Goal: Transaction & Acquisition: Purchase product/service

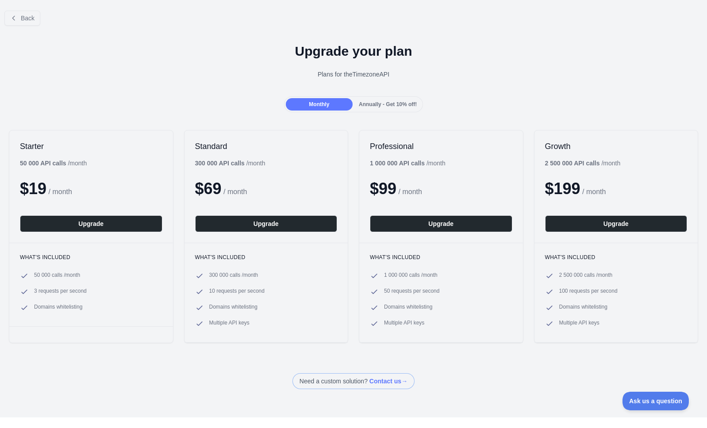
click at [26, 18] on div at bounding box center [353, 214] width 707 height 428
click at [15, 19] on icon at bounding box center [13, 18] width 7 height 7
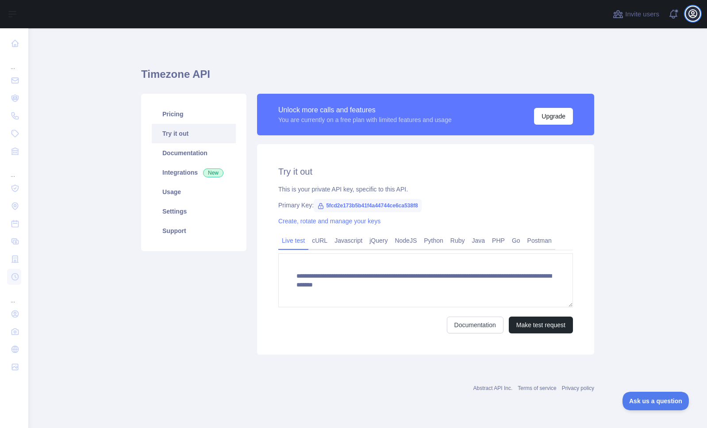
click at [693, 10] on icon "button" at bounding box center [693, 13] width 11 height 11
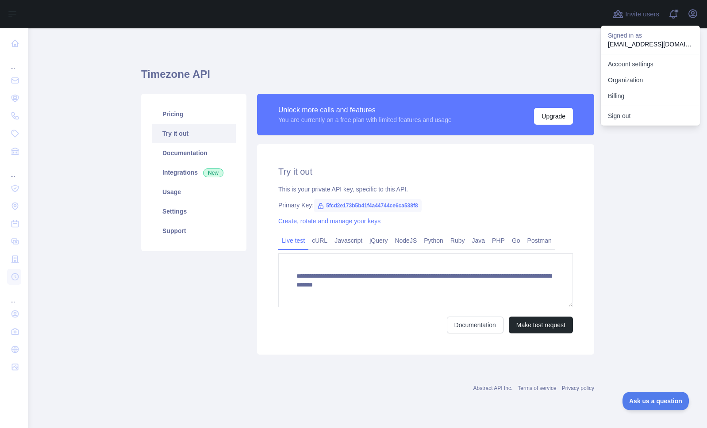
click at [553, 59] on div "**********" at bounding box center [367, 209] width 453 height 318
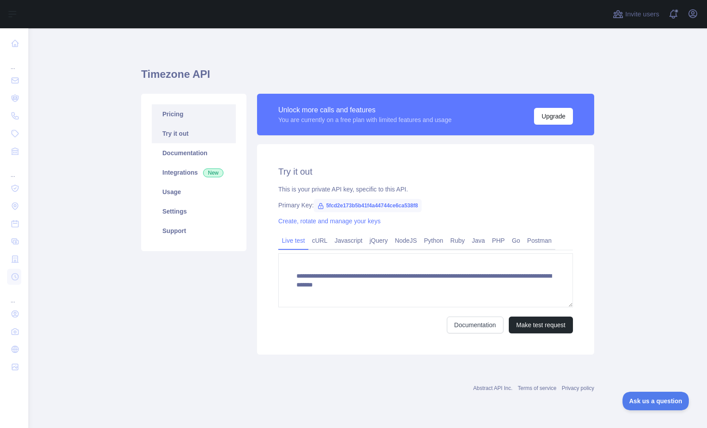
click at [172, 118] on link "Pricing" at bounding box center [194, 113] width 84 height 19
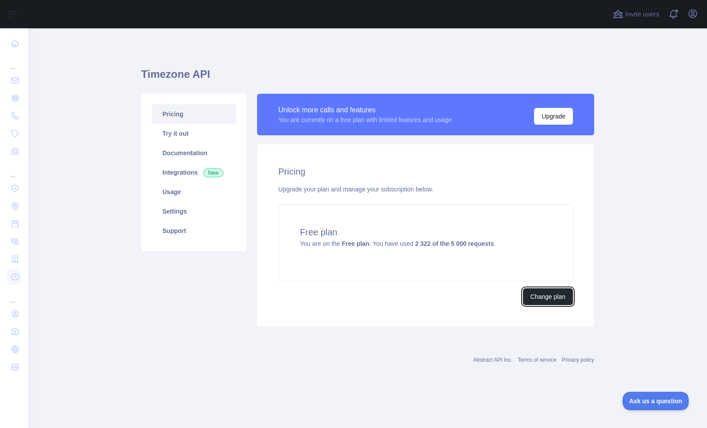
drag, startPoint x: 549, startPoint y: 296, endPoint x: 399, endPoint y: 308, distance: 150.0
click at [399, 308] on div "Pricing Upgrade your plan and manage your subscription below. Free plan You are…" at bounding box center [425, 235] width 337 height 182
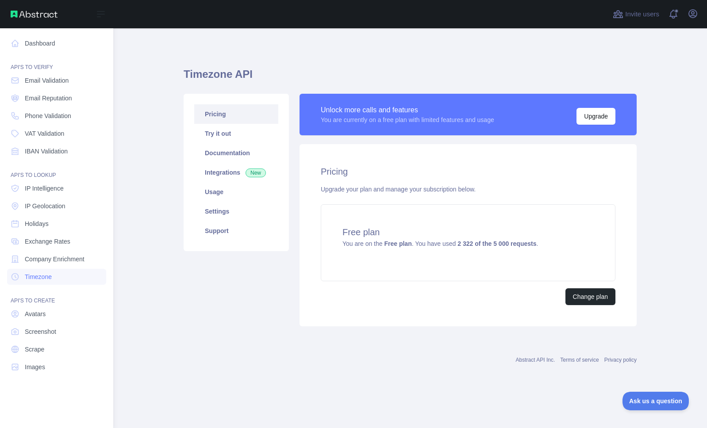
click at [34, 15] on img at bounding box center [34, 14] width 47 height 7
click at [46, 15] on img at bounding box center [34, 14] width 47 height 7
click at [49, 275] on span "Timezone" at bounding box center [38, 277] width 27 height 9
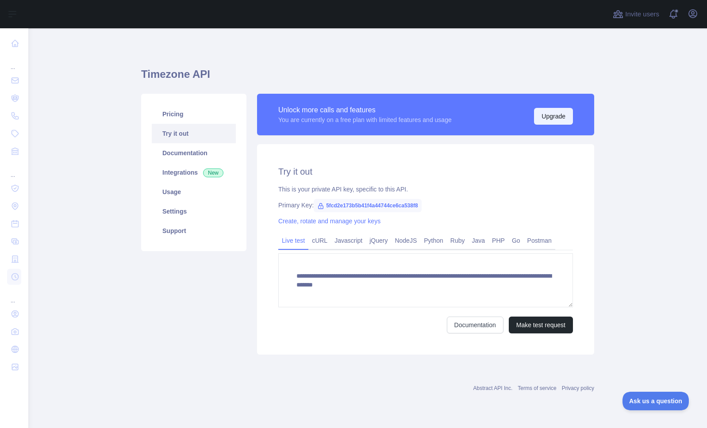
click at [564, 117] on button "Upgrade" at bounding box center [553, 116] width 39 height 17
